Goal: Information Seeking & Learning: Learn about a topic

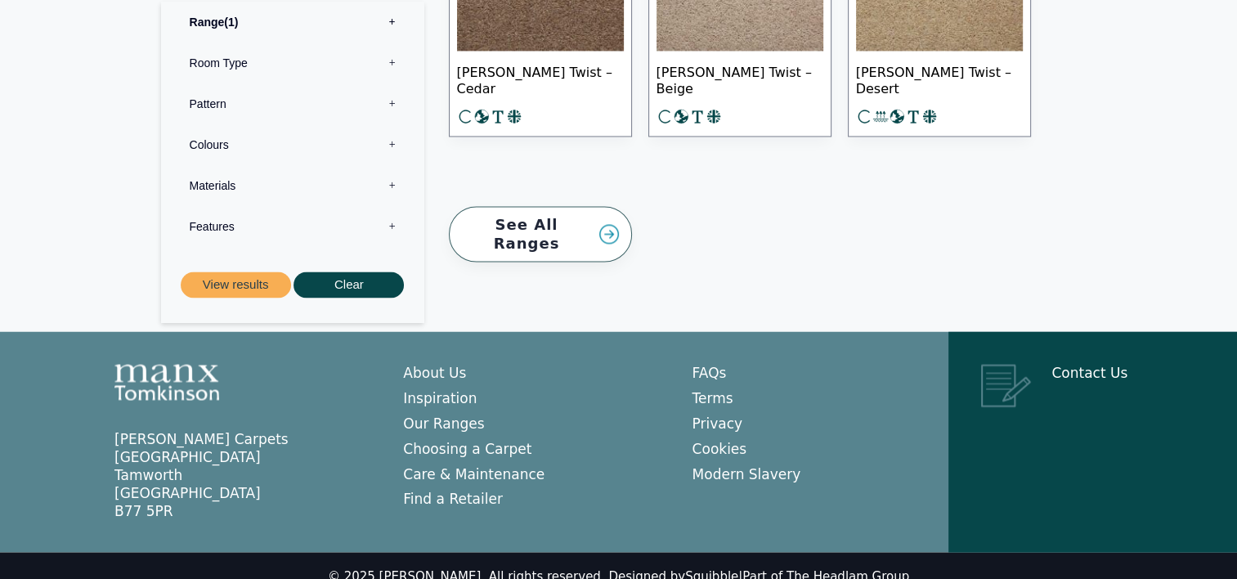
scroll to position [2647, 0]
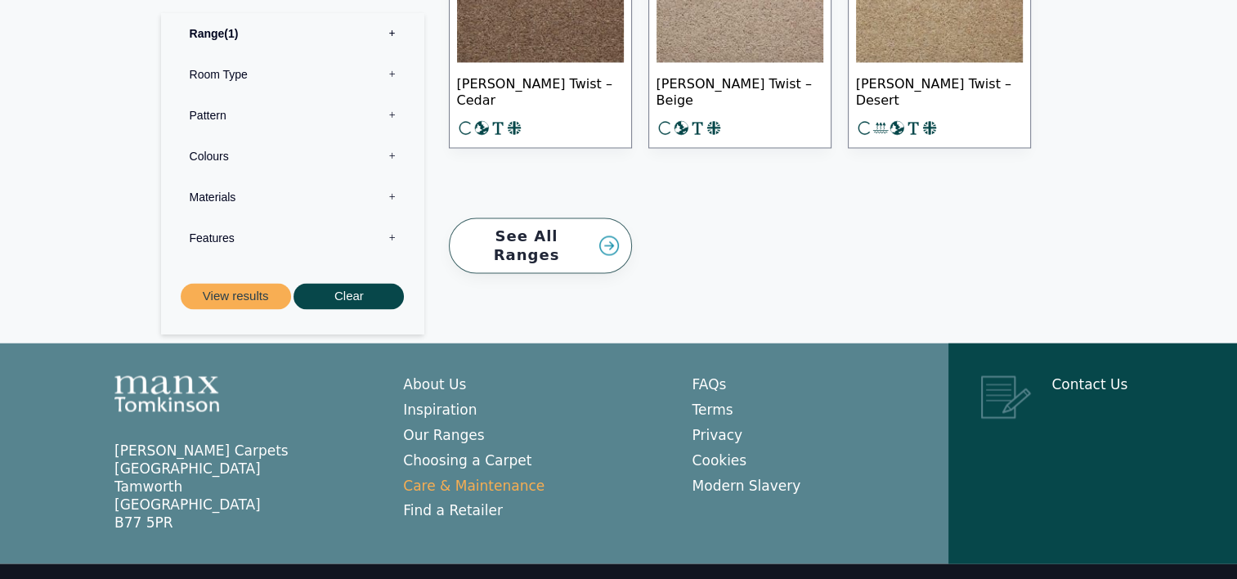
click at [504, 477] on link "Care & Maintenance" at bounding box center [473, 485] width 141 height 16
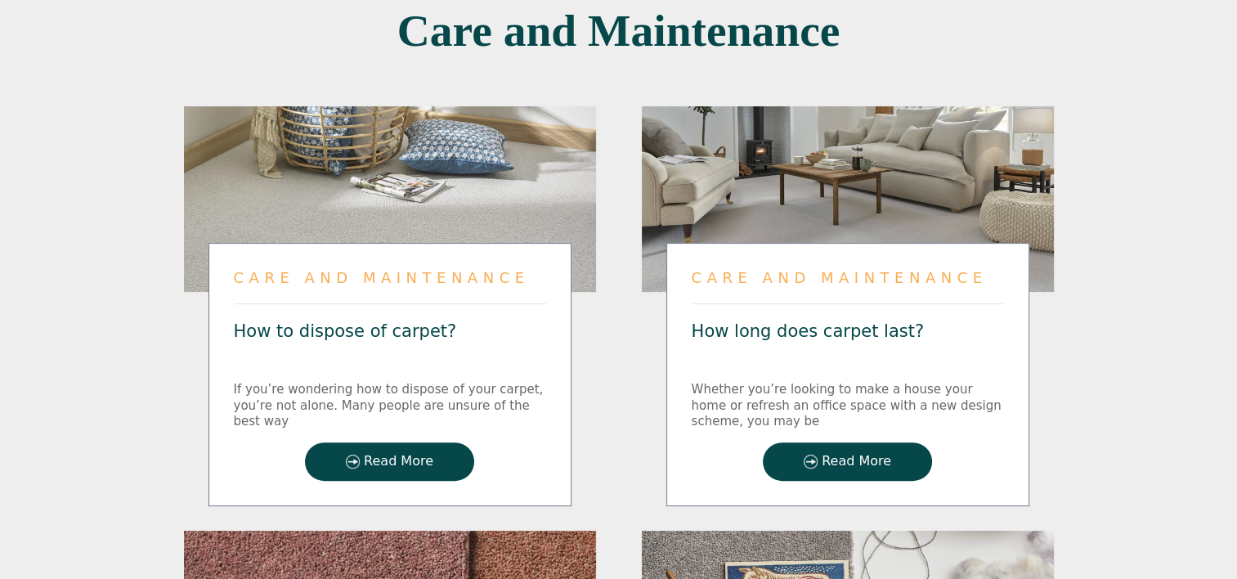
scroll to position [383, 0]
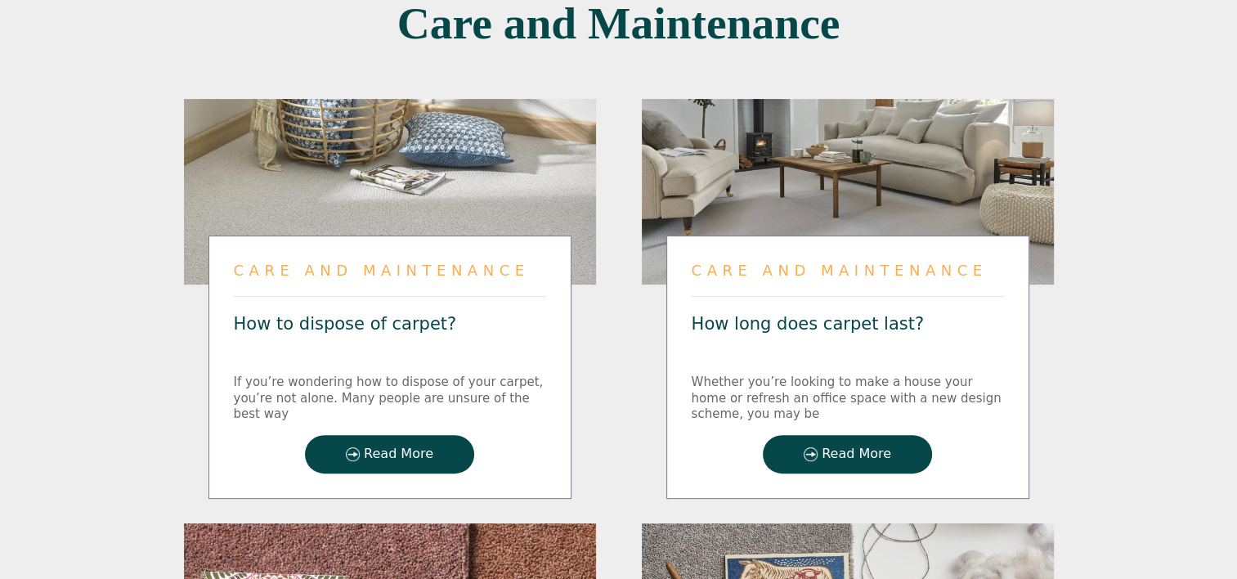
click at [864, 450] on span "Read More" at bounding box center [856, 454] width 69 height 14
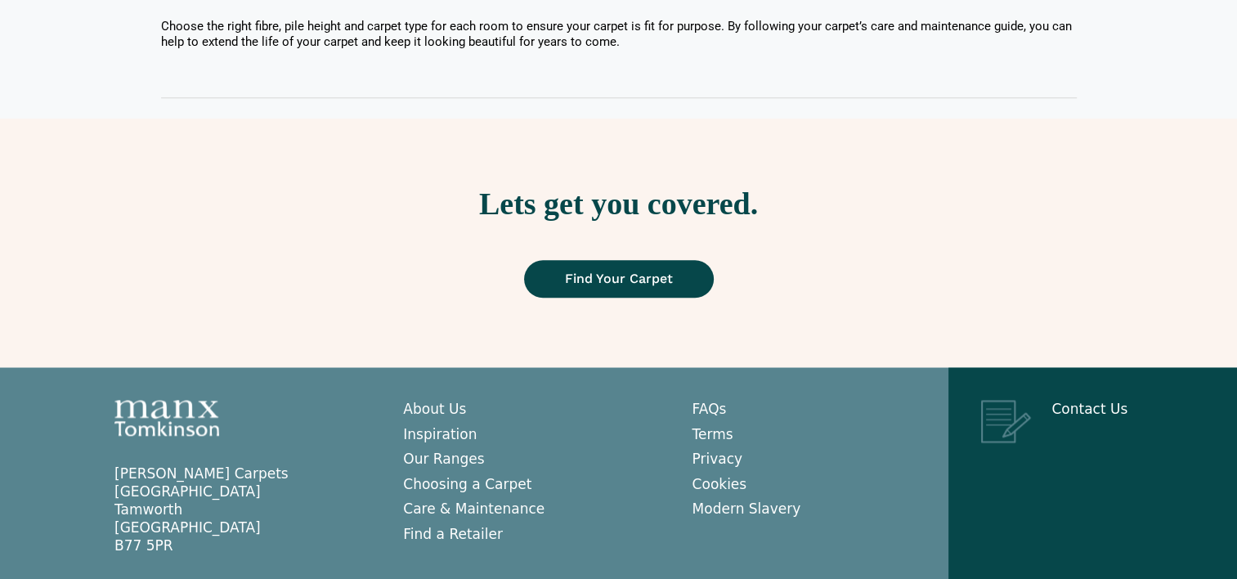
scroll to position [1661, 0]
